Goal: Check status: Check status

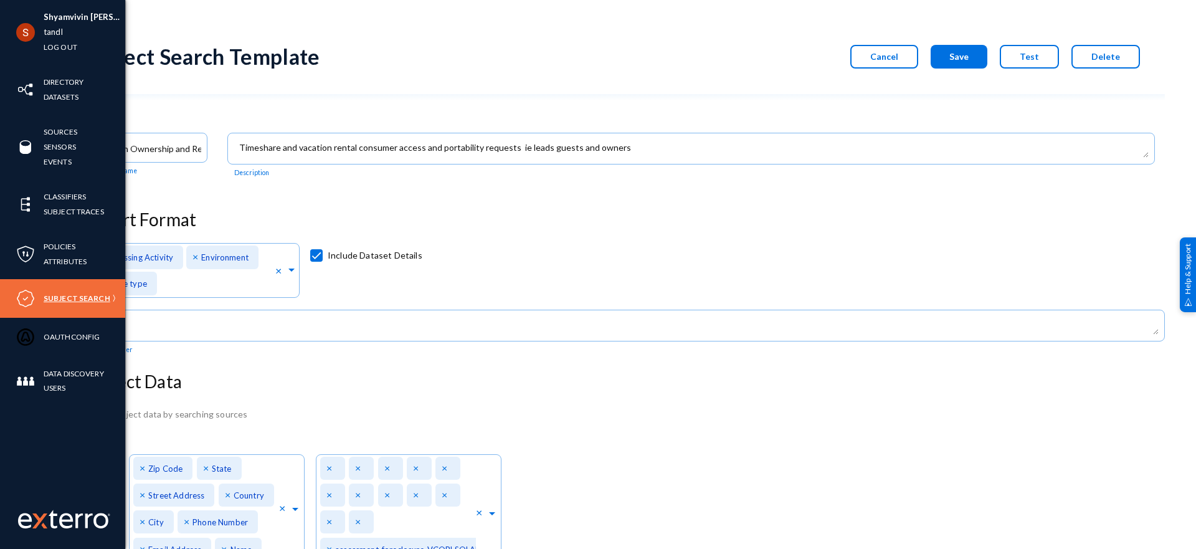
click at [72, 293] on link "Subject Search" at bounding box center [77, 298] width 67 height 14
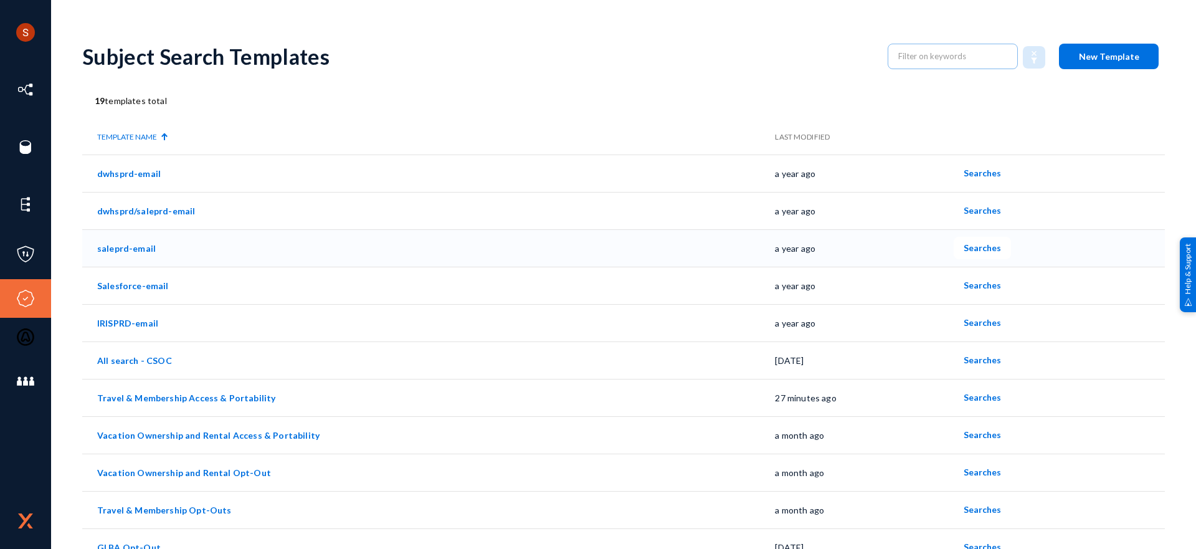
scroll to position [67, 0]
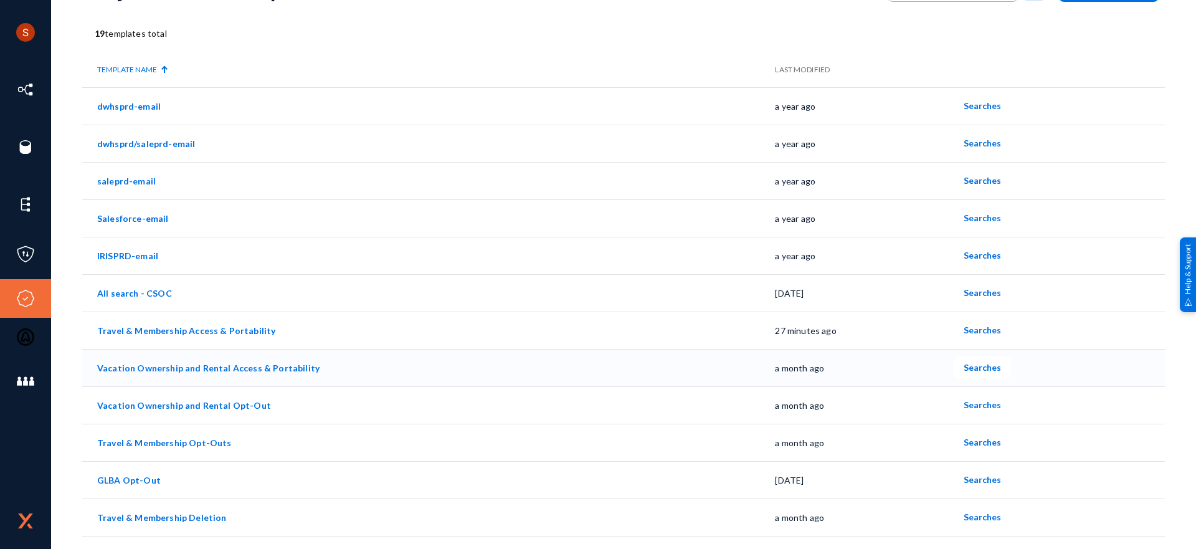
click at [979, 368] on span "Searches" at bounding box center [982, 367] width 37 height 11
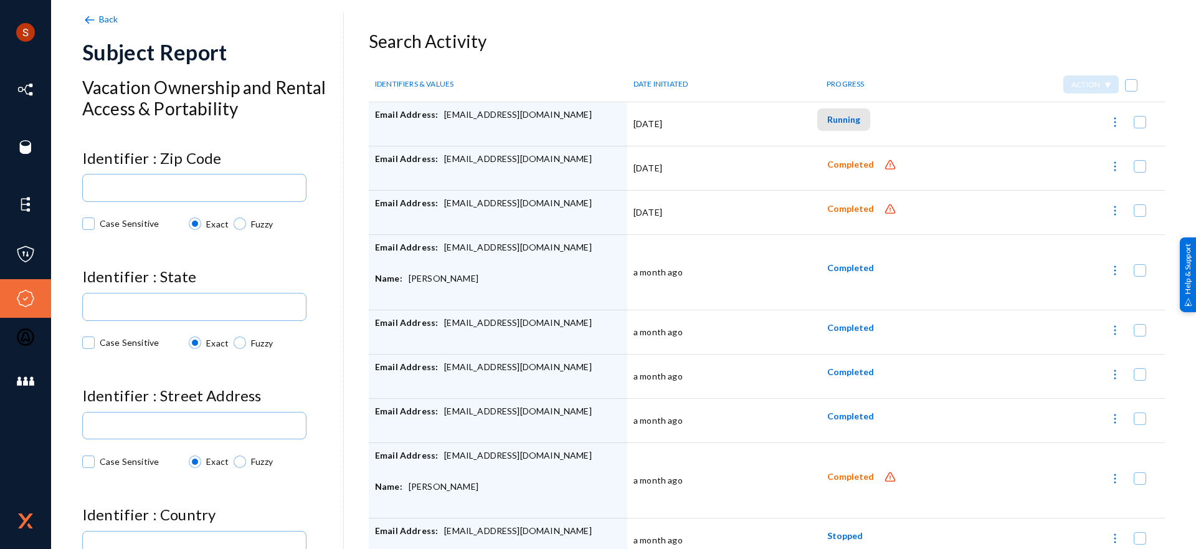
click at [846, 120] on span "Running" at bounding box center [843, 119] width 33 height 11
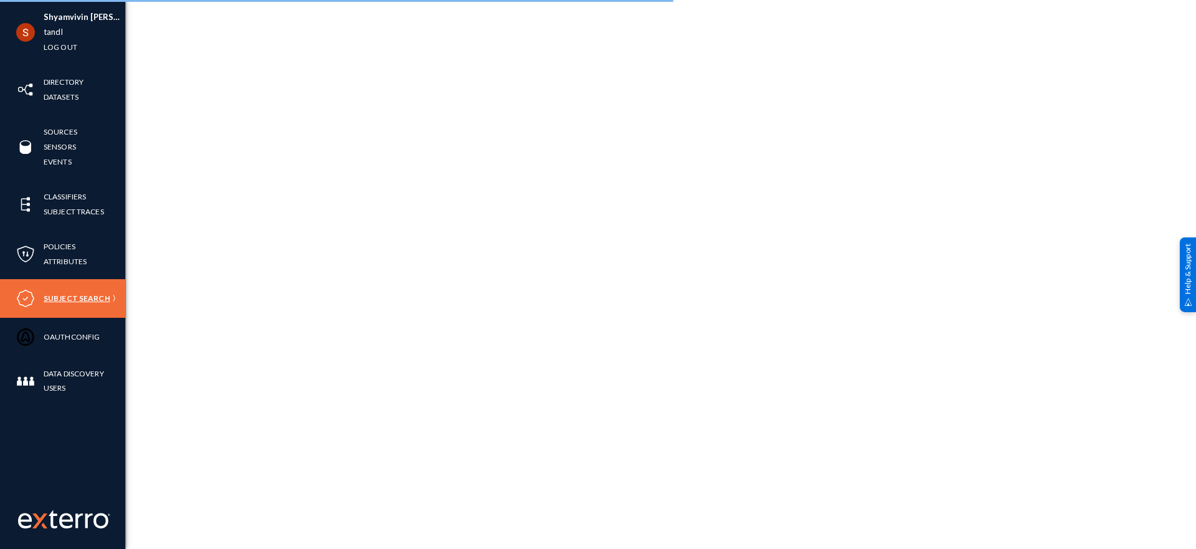
click at [64, 295] on link "Subject Search" at bounding box center [77, 298] width 67 height 14
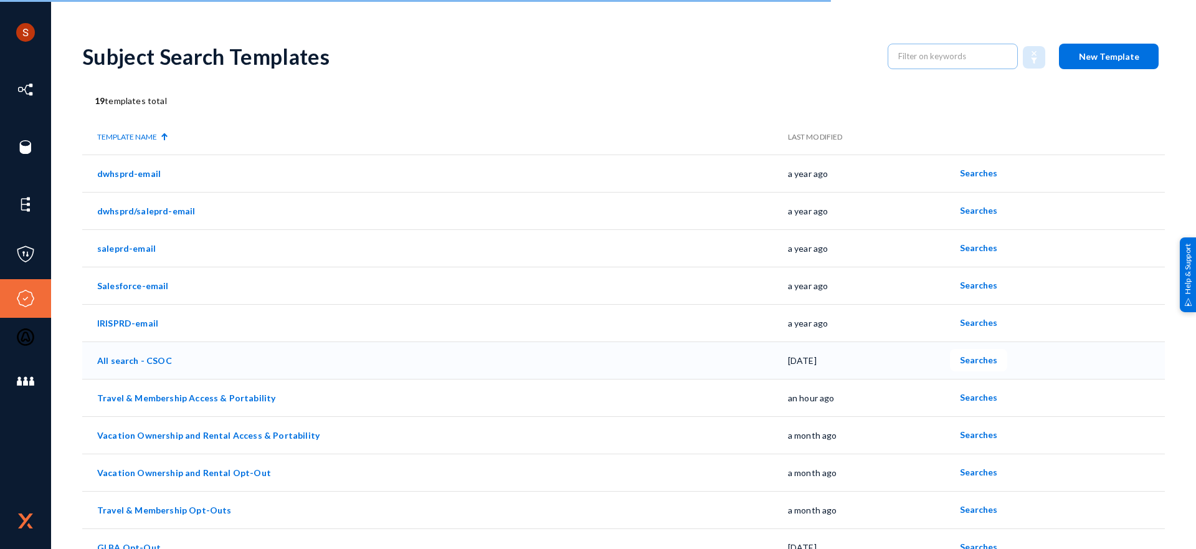
scroll to position [90, 0]
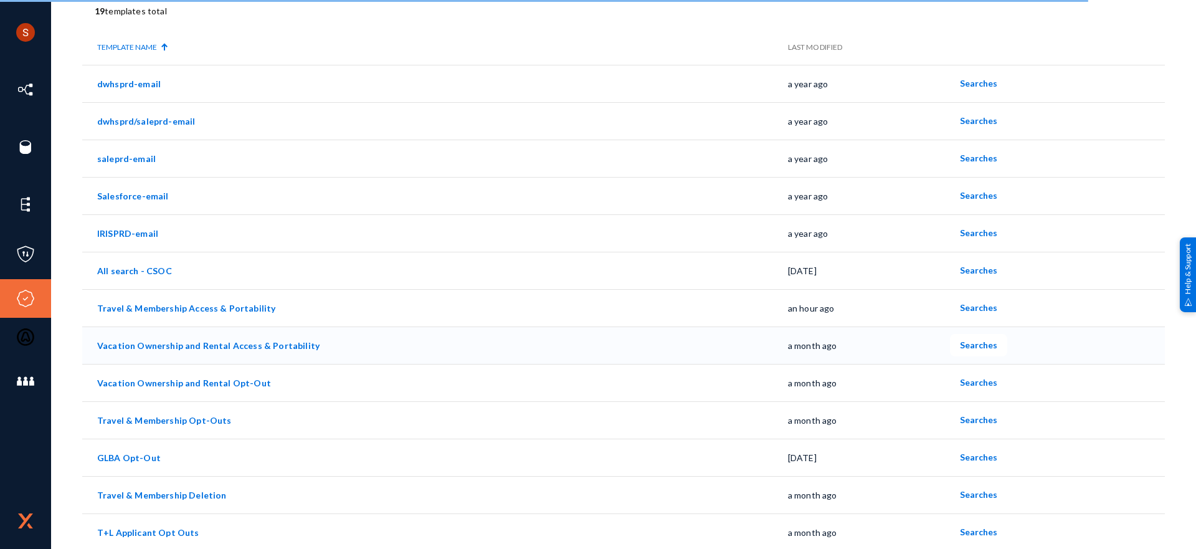
click at [280, 343] on link "Vacation Ownership and Rental Access & Portability" at bounding box center [208, 345] width 222 height 11
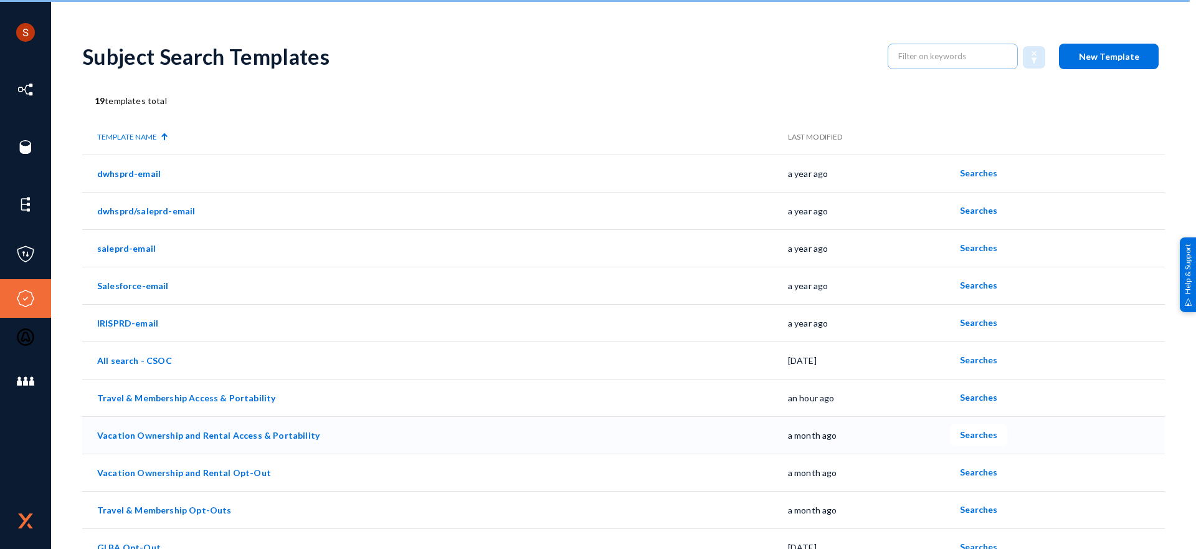
click at [972, 432] on span "Searches" at bounding box center [978, 434] width 37 height 11
